Goal: Information Seeking & Learning: Learn about a topic

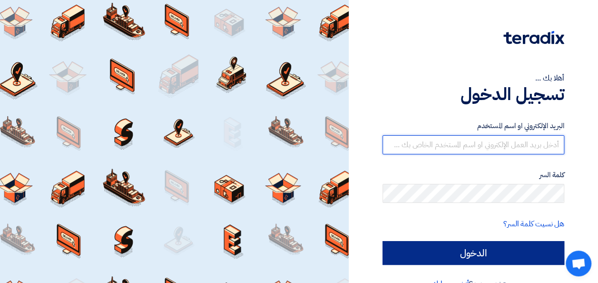
type input "[PERSON_NAME][EMAIL_ADDRESS][DOMAIN_NAME]"
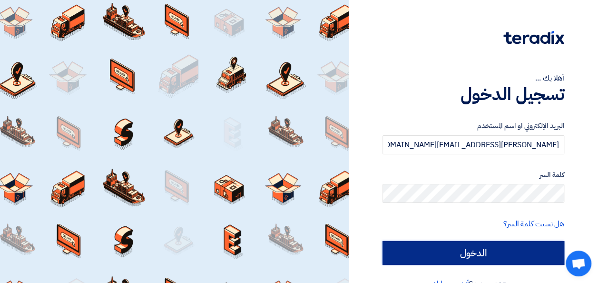
click at [468, 259] on input "الدخول" at bounding box center [474, 253] width 182 height 24
type input "Sign in"
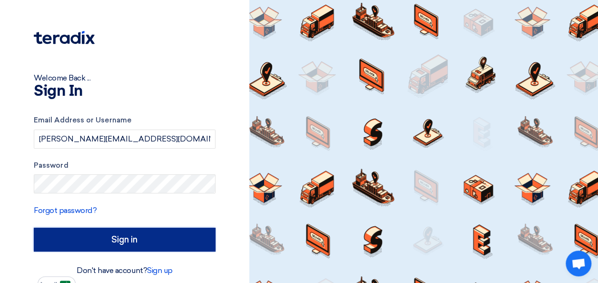
click at [173, 239] on input "Sign in" at bounding box center [125, 239] width 182 height 24
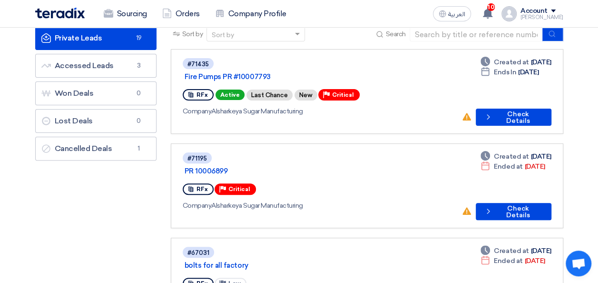
scroll to position [48, 0]
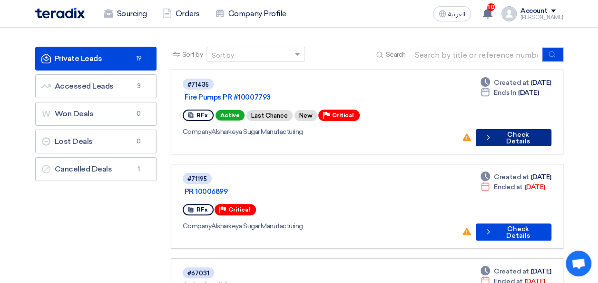
click at [503, 129] on button "Check details Check Details" at bounding box center [513, 137] width 75 height 17
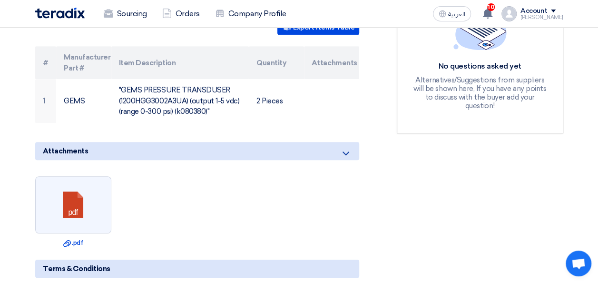
scroll to position [285, 0]
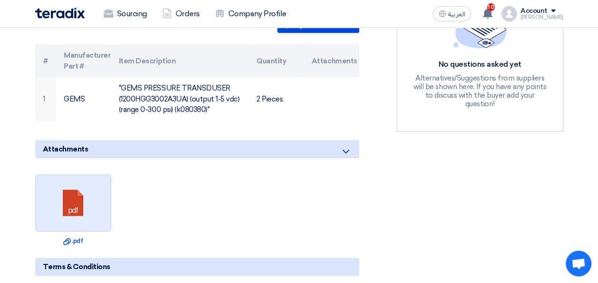
click at [65, 200] on link at bounding box center [74, 203] width 76 height 57
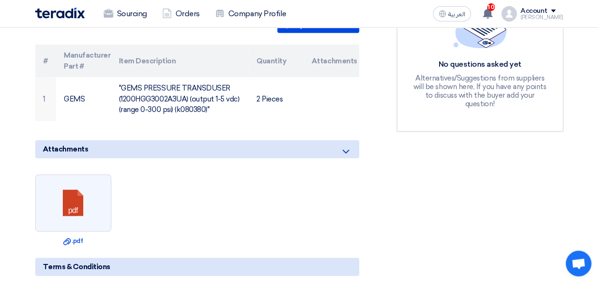
scroll to position [238, 0]
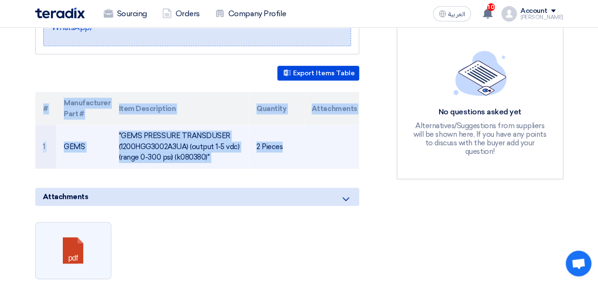
drag, startPoint x: 33, startPoint y: 78, endPoint x: 331, endPoint y: 131, distance: 302.6
click at [331, 131] on div "Fire Pumps PR #10007793 Buyer Information [PERSON_NAME] Procurement Supervisor,…" at bounding box center [209, 266] width 362 height 721
copy div "# Manufacturer Part # Item Description Quantity Attachments 1 GEMS "GEMS PRESSU…"
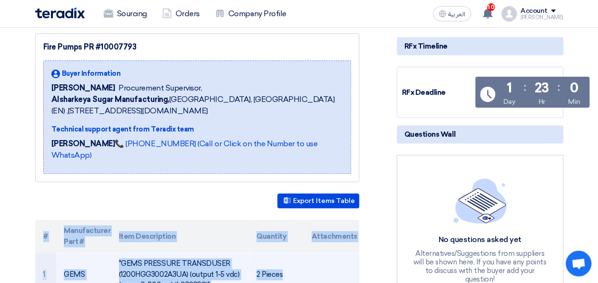
scroll to position [0, 0]
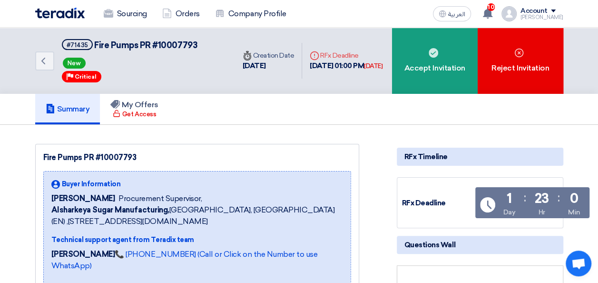
drag, startPoint x: 267, startPoint y: 71, endPoint x: 228, endPoint y: 61, distance: 40.9
click at [243, 61] on div "Time Creation Date [DATE]" at bounding box center [269, 60] width 52 height 21
drag, startPoint x: 228, startPoint y: 61, endPoint x: 357, endPoint y: 106, distance: 136.5
click at [366, 116] on div "Summary My Offers Get Access" at bounding box center [299, 109] width 528 height 30
drag, startPoint x: 364, startPoint y: 58, endPoint x: 291, endPoint y: 57, distance: 72.8
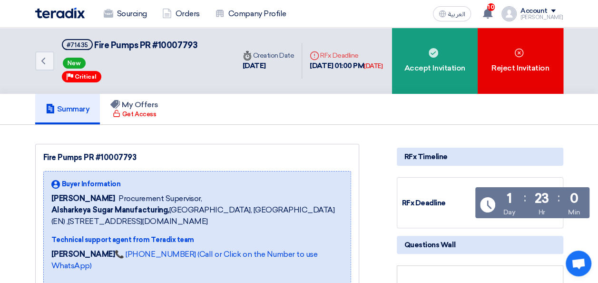
click at [310, 60] on div "[DATE] 01:00 PM [DATE]" at bounding box center [346, 65] width 73 height 11
copy div "[DATE] 01:00 PM"
click at [430, 123] on div "Summary My Offers Get Access" at bounding box center [299, 109] width 528 height 30
drag, startPoint x: 195, startPoint y: 44, endPoint x: 92, endPoint y: 47, distance: 102.8
click at [92, 47] on h5 "#71435 Fire Pumps PR #10007793" at bounding box center [130, 45] width 136 height 12
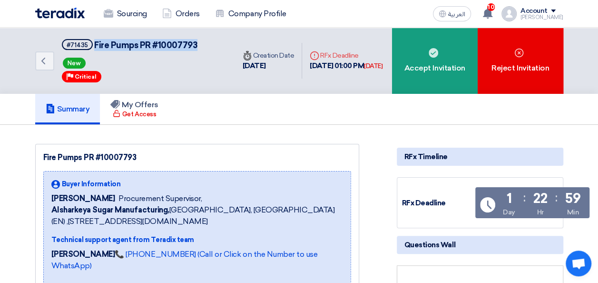
copy span "Fire Pumps PR #10007793"
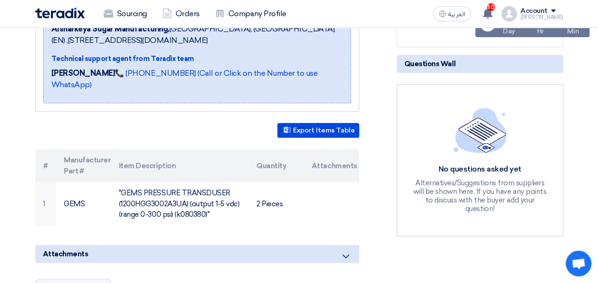
scroll to position [95, 0]
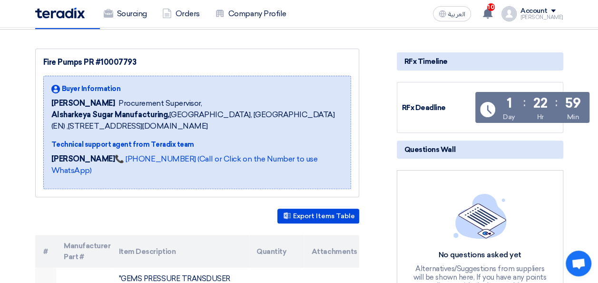
drag, startPoint x: 2, startPoint y: 169, endPoint x: 10, endPoint y: 167, distance: 8.9
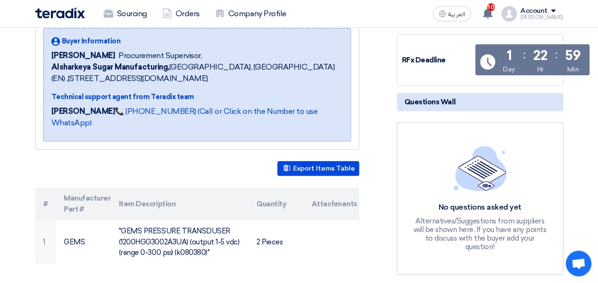
scroll to position [0, 0]
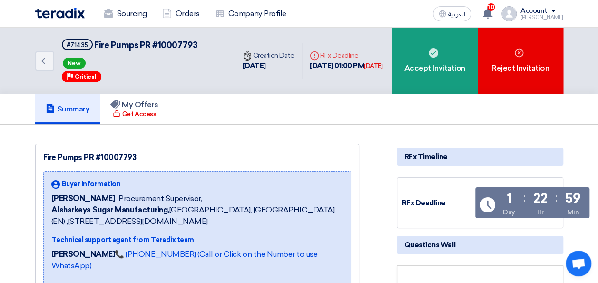
click at [120, 195] on span "Procurement Supervisor," at bounding box center [159, 198] width 83 height 11
drag, startPoint x: 120, startPoint y: 195, endPoint x: 74, endPoint y: 191, distance: 46.3
click at [74, 191] on div "Buyer Information [PERSON_NAME] Procurement Supervisor, Alsharkeya Sugar Manufa…" at bounding box center [197, 203] width 292 height 48
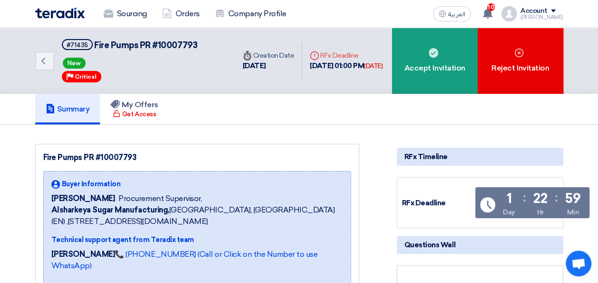
drag, startPoint x: 52, startPoint y: 196, endPoint x: 210, endPoint y: 198, distance: 157.5
click at [210, 198] on div "[PERSON_NAME] Procurement Supervisor," at bounding box center [197, 198] width 292 height 11
copy div "[PERSON_NAME] Procurement Supervisor,"
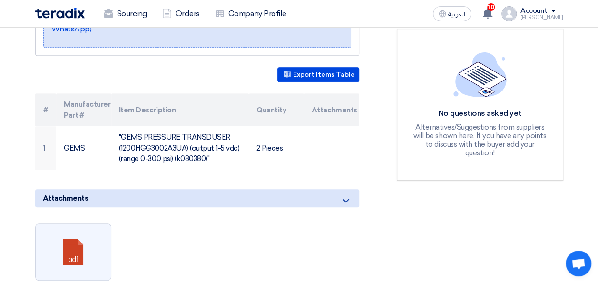
scroll to position [333, 0]
